Goal: Information Seeking & Learning: Learn about a topic

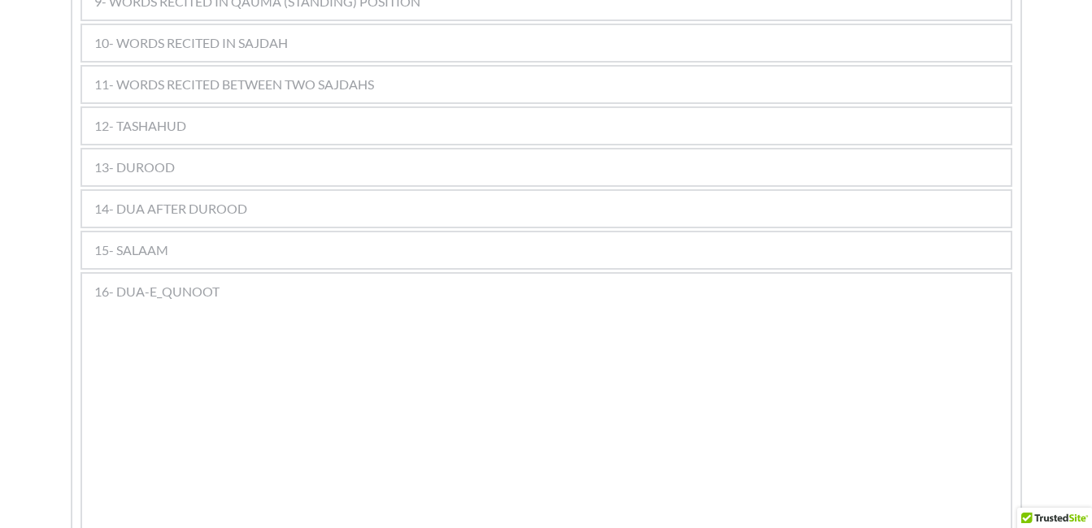
scroll to position [1328, 0]
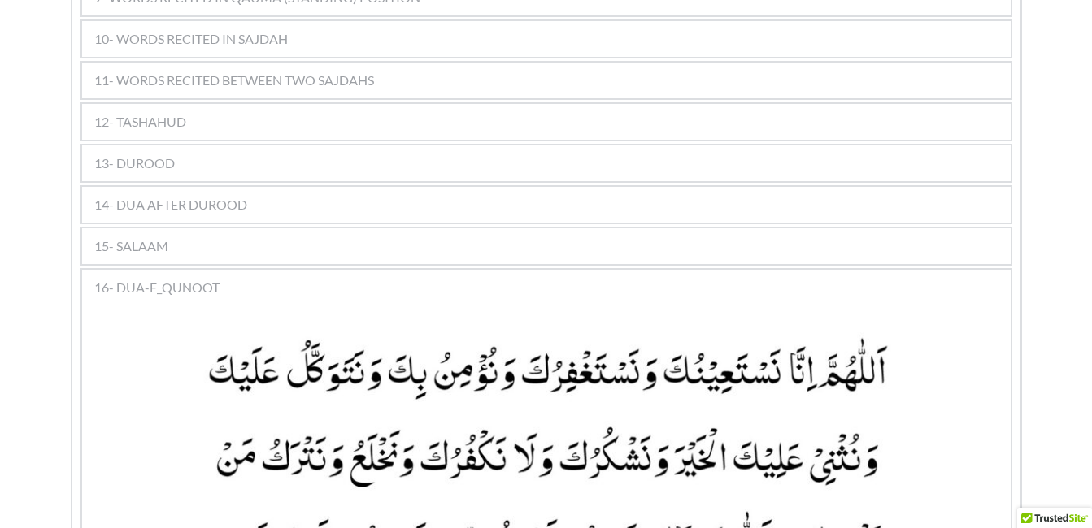
click at [308, 146] on div "13- DUROOD" at bounding box center [546, 164] width 928 height 36
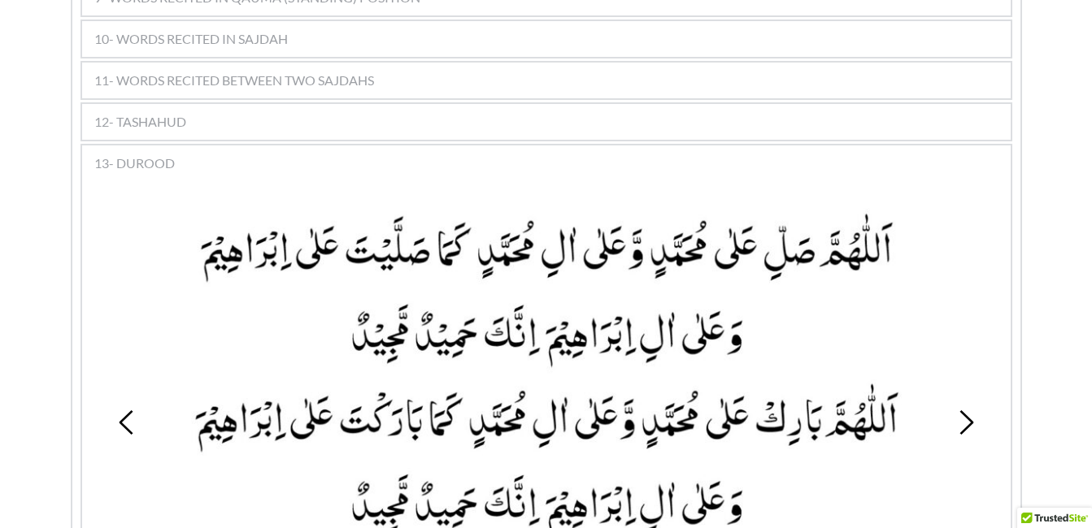
click at [450, 434] on picture at bounding box center [546, 376] width 774 height 336
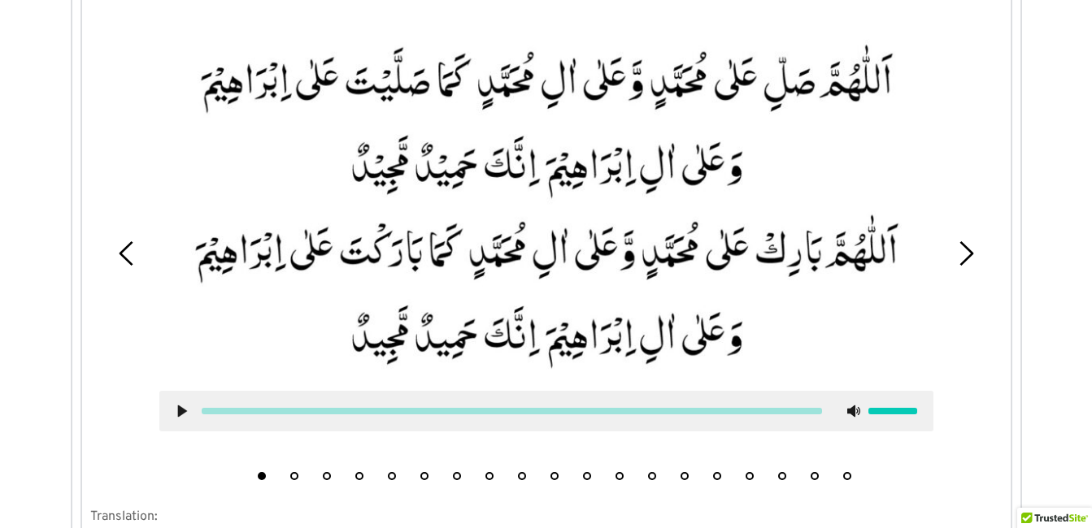
scroll to position [1523, 0]
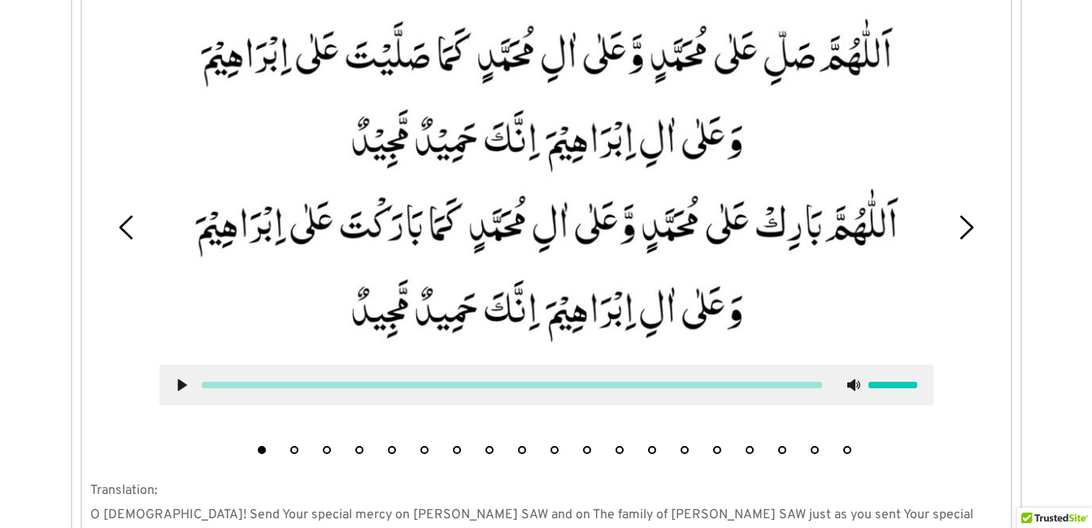
click at [292, 446] on button "2" at bounding box center [294, 450] width 8 height 8
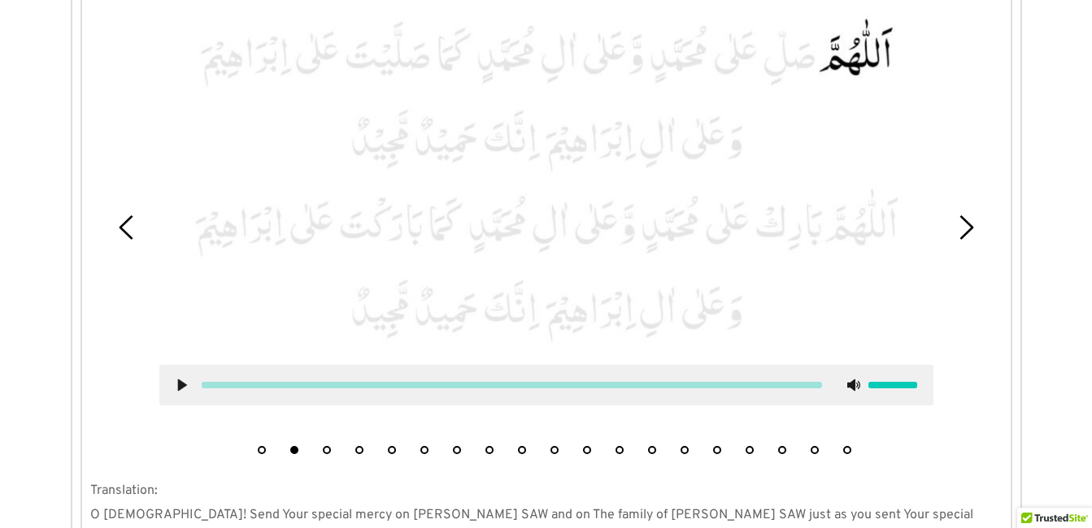
click at [180, 380] on use at bounding box center [181, 386] width 9 height 12
click at [498, 273] on picture at bounding box center [546, 181] width 774 height 336
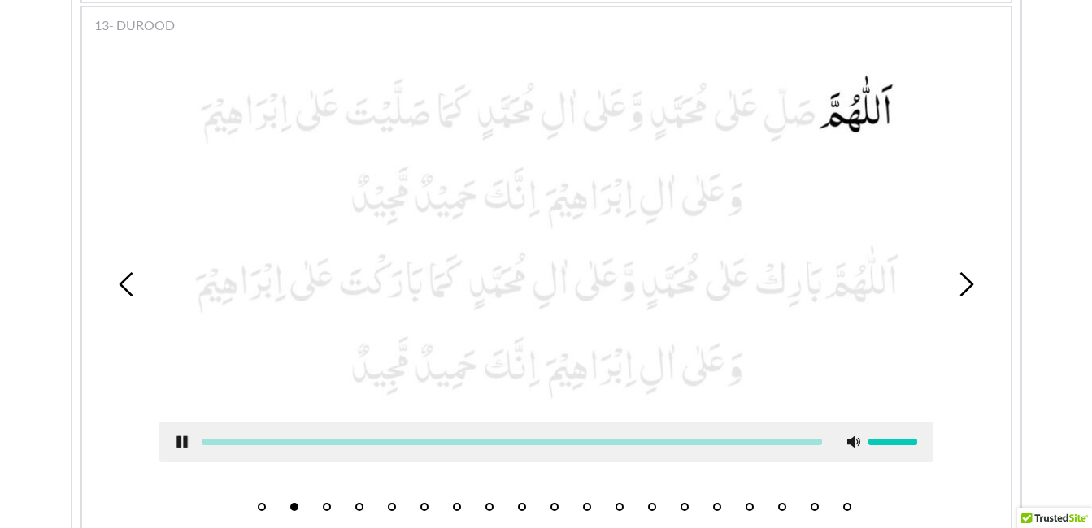
scroll to position [1458, 0]
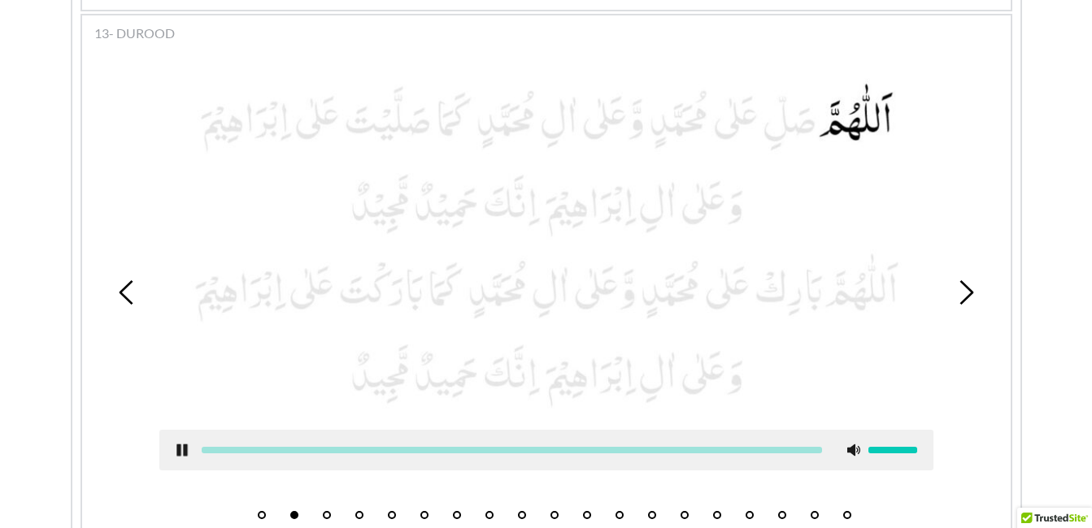
click at [183, 445] on use at bounding box center [181, 451] width 11 height 12
click at [148, 464] on div at bounding box center [546, 283] width 798 height 450
click at [180, 445] on use at bounding box center [181, 451] width 9 height 12
click at [327, 511] on button "3" at bounding box center [327, 515] width 8 height 8
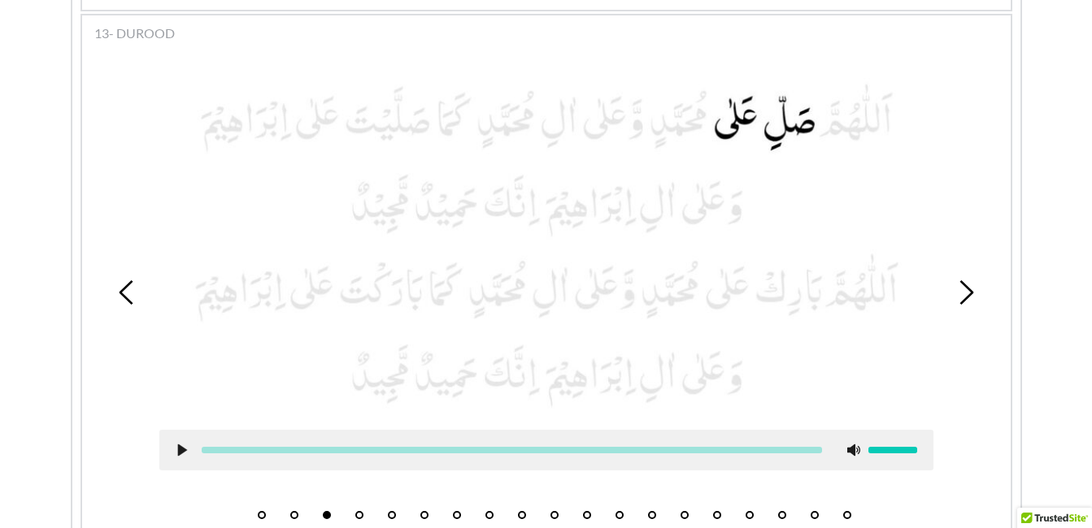
click at [183, 445] on use at bounding box center [181, 451] width 9 height 12
click at [180, 445] on use at bounding box center [181, 451] width 11 height 12
click at [143, 449] on div "1 2 3 4 5 6 7 8 9 10 11 12 13 14 15 16 17 18 19" at bounding box center [546, 293] width 912 height 470
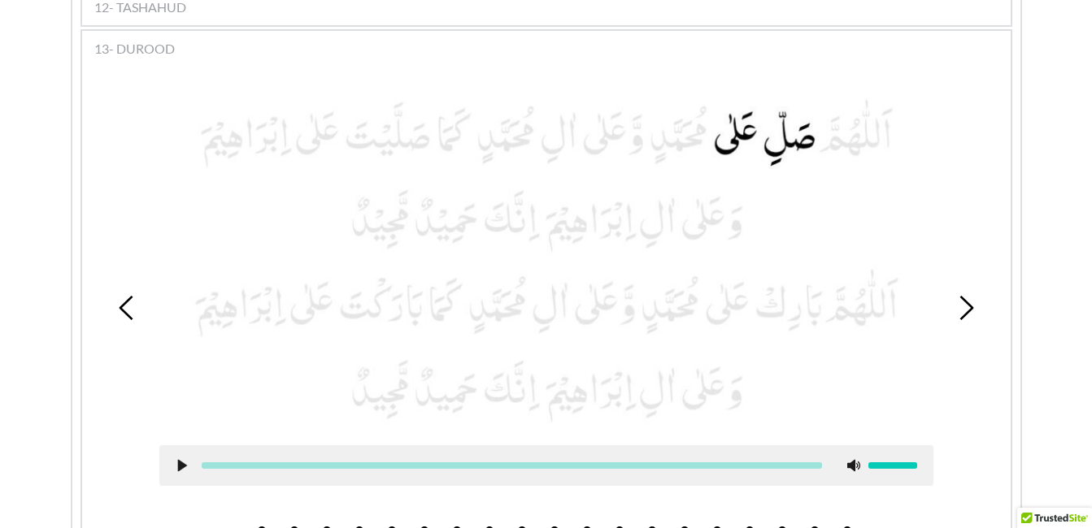
scroll to position [1426, 0]
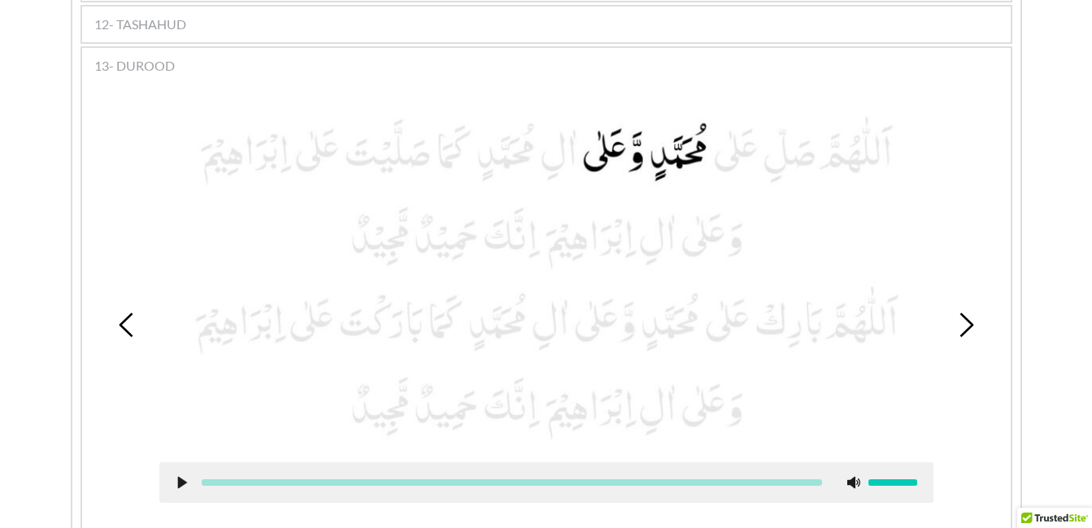
click at [185, 477] on use at bounding box center [181, 483] width 9 height 12
click at [182, 477] on use at bounding box center [181, 483] width 11 height 12
click at [124, 467] on div "1 2 3 4 5 6 7 8 9 10 11 12 13 14 15 16 17 18 19" at bounding box center [546, 325] width 912 height 470
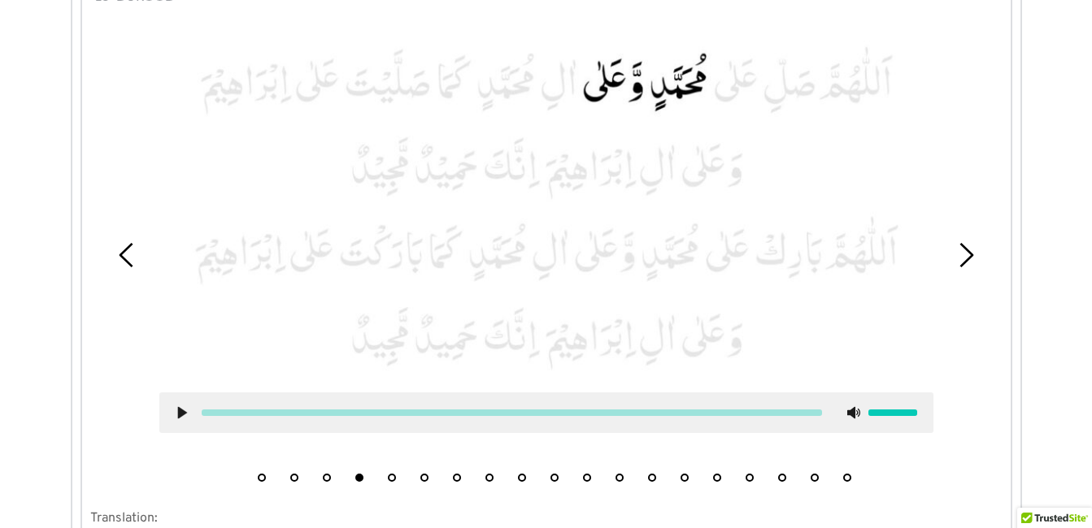
scroll to position [1491, 0]
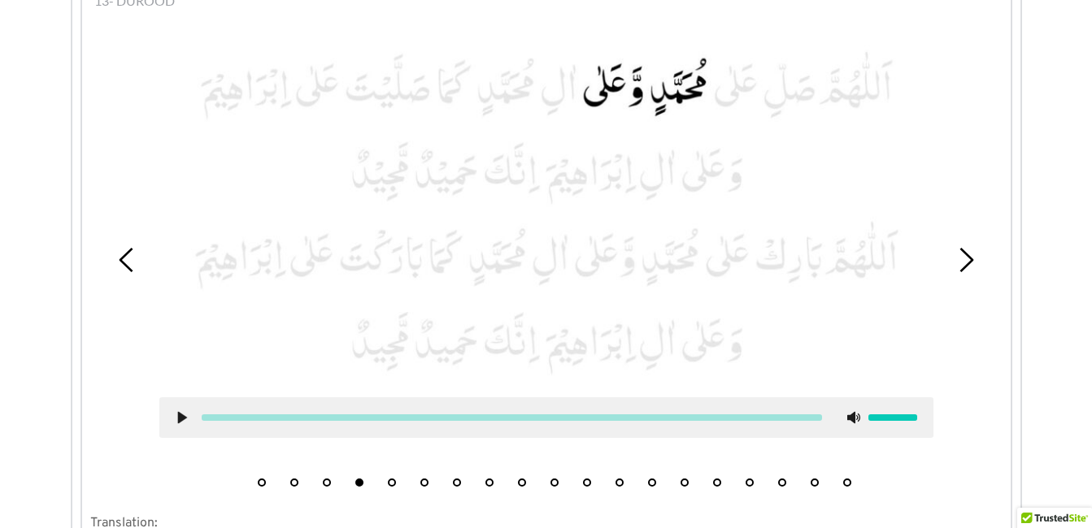
click at [388, 479] on button "5" at bounding box center [392, 483] width 8 height 8
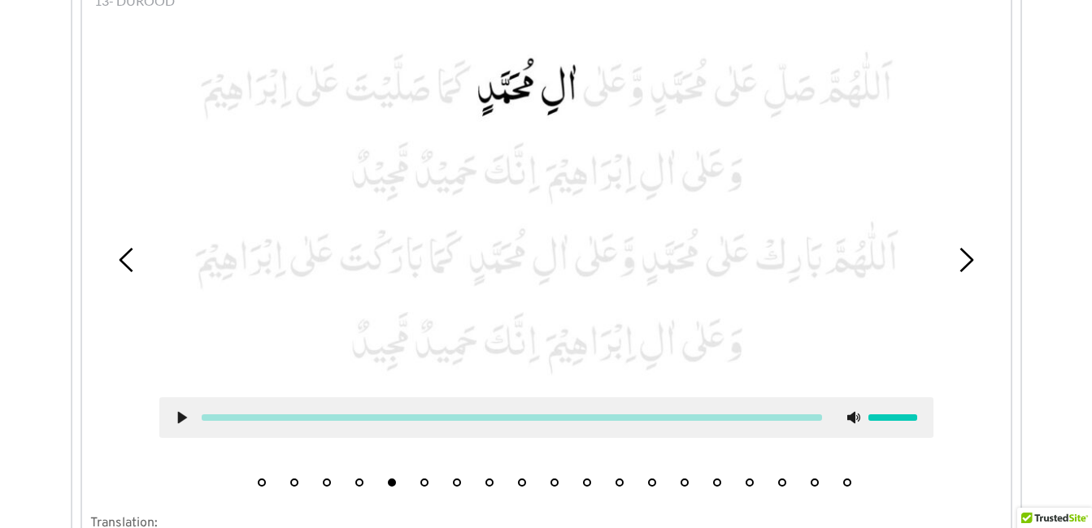
click at [181, 411] on icon at bounding box center [182, 417] width 13 height 13
click at [176, 411] on icon at bounding box center [182, 417] width 13 height 13
